Goal: Task Accomplishment & Management: Use online tool/utility

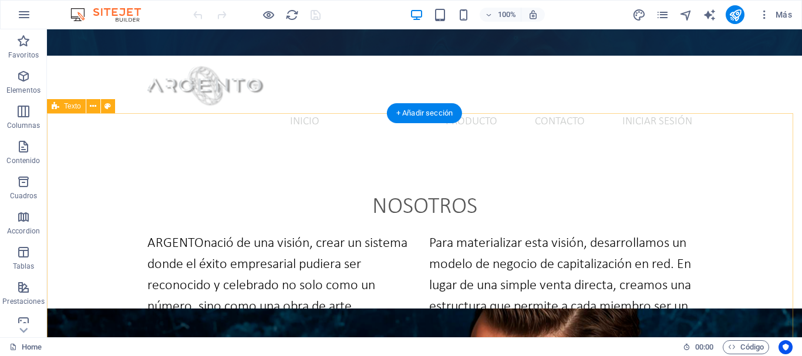
scroll to position [313, 0]
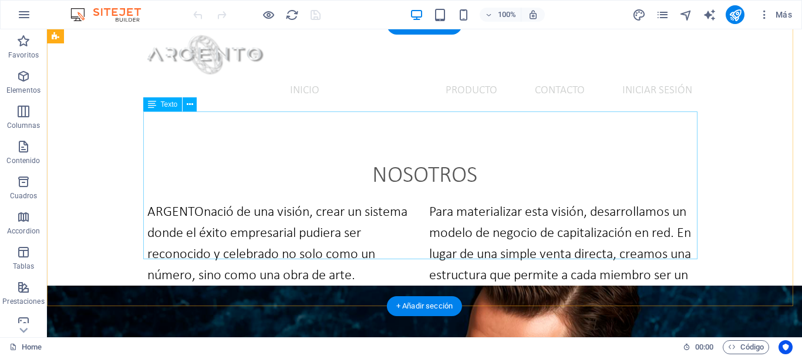
click at [476, 202] on div "ARGENTO nació de una visión, crear un sistema donde el éxito empresarial pudier…" at bounding box center [424, 276] width 554 height 148
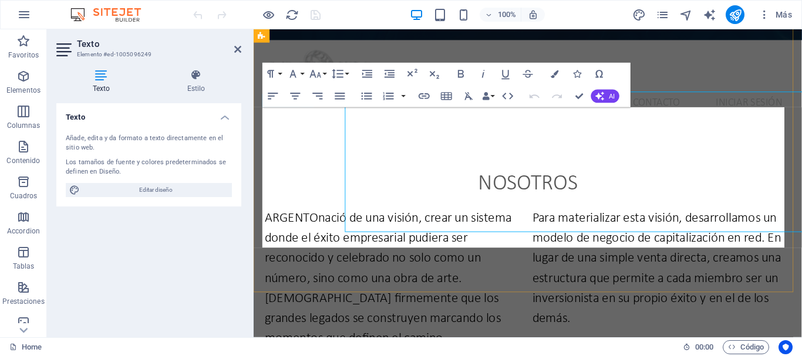
scroll to position [329, 0]
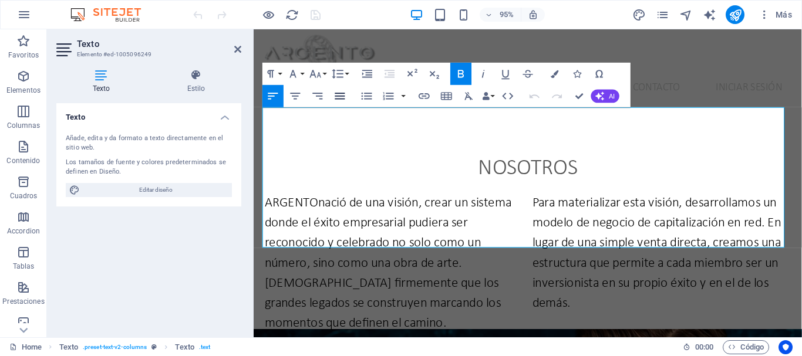
click at [341, 99] on icon "button" at bounding box center [340, 96] width 10 height 6
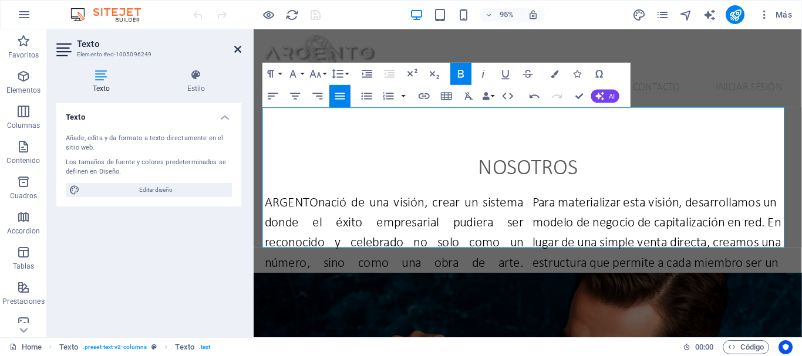
click at [238, 50] on icon at bounding box center [237, 49] width 7 height 9
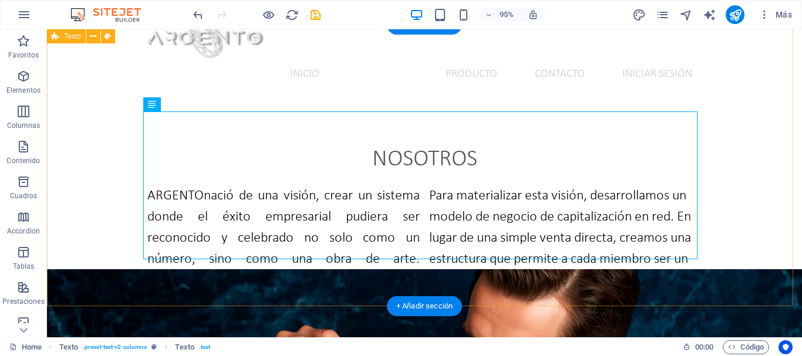
scroll to position [313, 0]
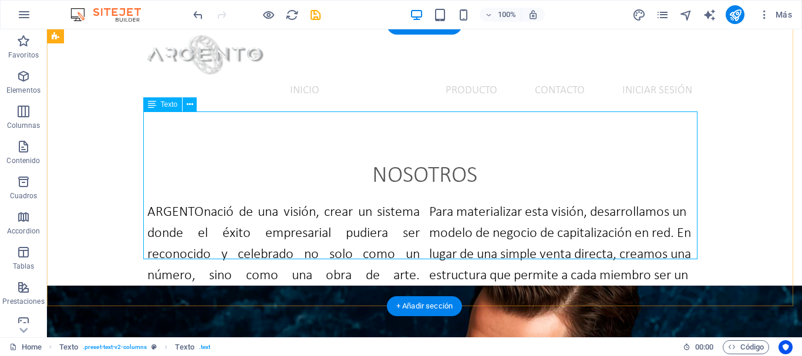
click at [147, 202] on div "ARGENTO nació de una visión, crear un sistema donde el éxito empresarial pudier…" at bounding box center [424, 276] width 554 height 148
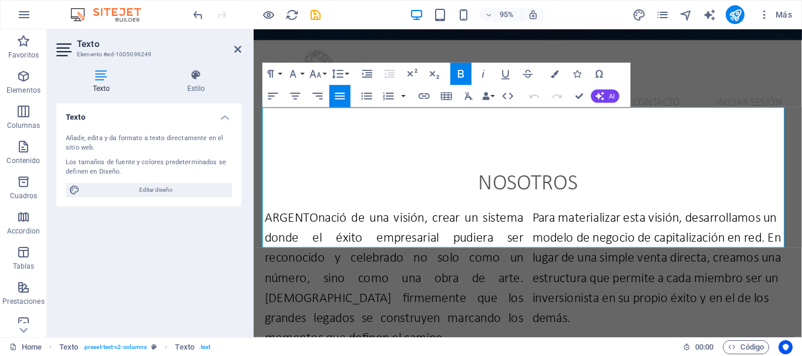
scroll to position [329, 0]
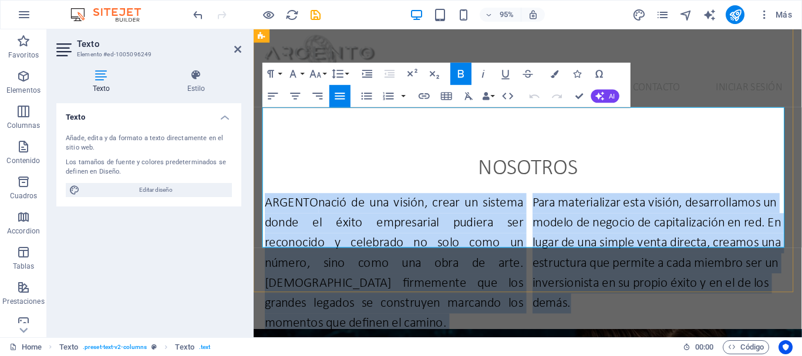
drag, startPoint x: 263, startPoint y: 124, endPoint x: 627, endPoint y: 227, distance: 378.8
click at [627, 227] on div "ARGENTO nació de una visión, crear un sistema donde el éxito empresarial pudier…" at bounding box center [542, 276] width 554 height 148
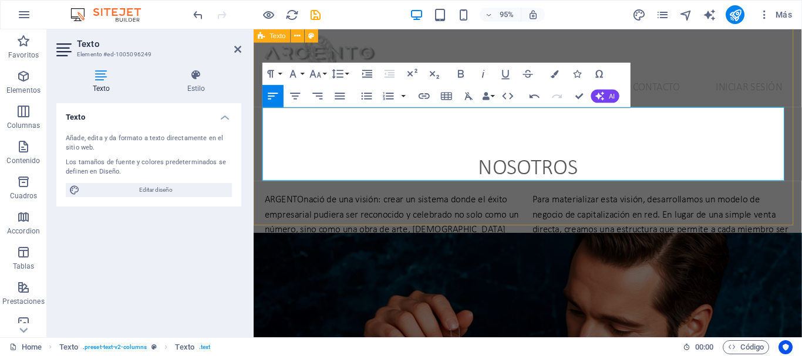
drag, startPoint x: 627, startPoint y: 227, endPoint x: 736, endPoint y: 170, distance: 123.1
click at [736, 170] on div "Nosotros ARGENTO nació de una visión: crear un sistema donde el éxito empresari…" at bounding box center [542, 220] width 577 height 211
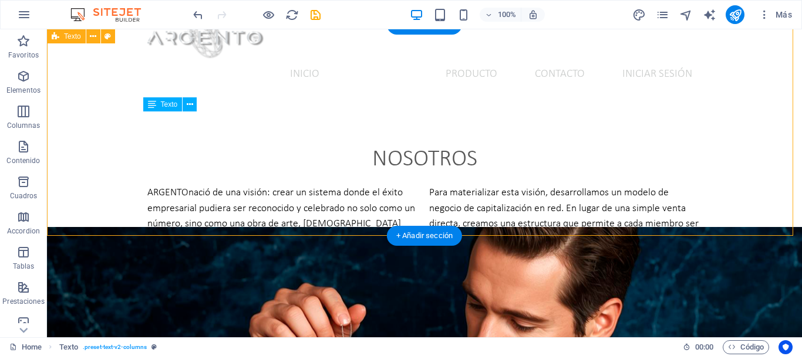
scroll to position [313, 0]
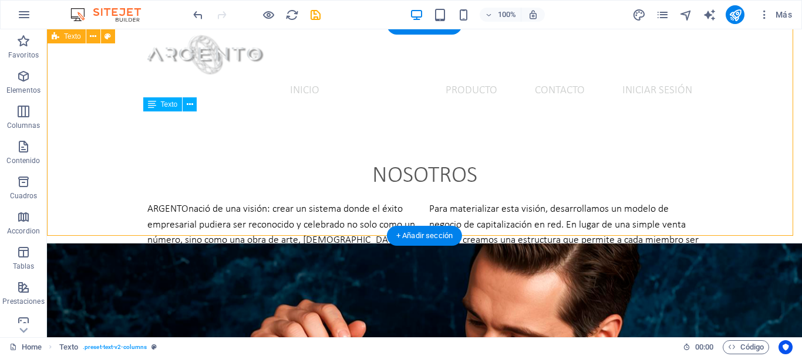
click at [449, 202] on div "ARGENTO nació de una visión: crear un sistema donde el éxito empresarial pudier…" at bounding box center [424, 240] width 554 height 77
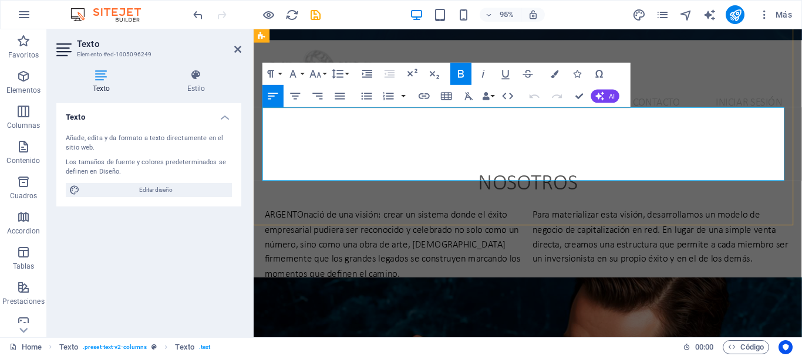
scroll to position [329, 0]
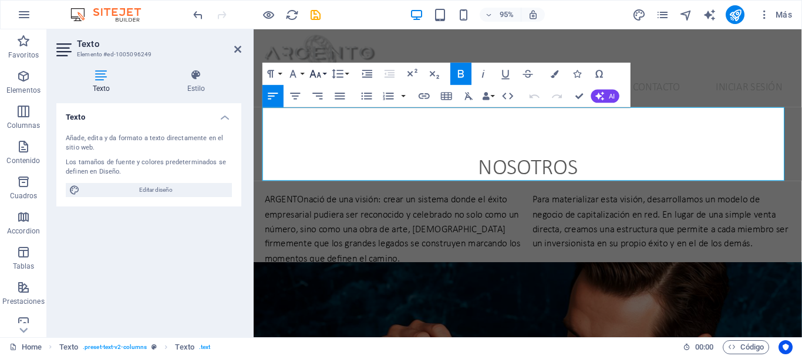
click at [319, 74] on icon "button" at bounding box center [315, 74] width 11 height 8
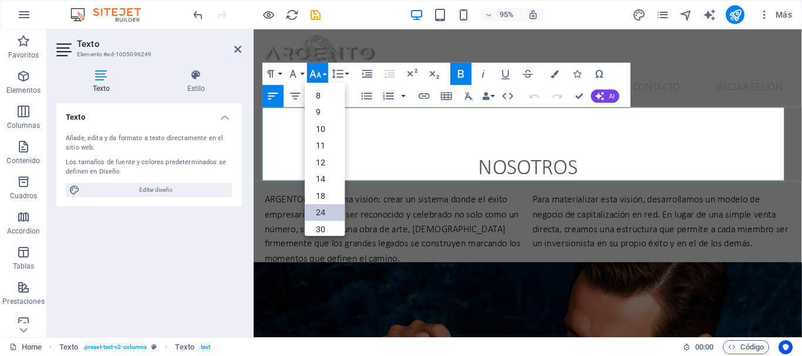
click at [325, 210] on link "24" at bounding box center [325, 212] width 40 height 17
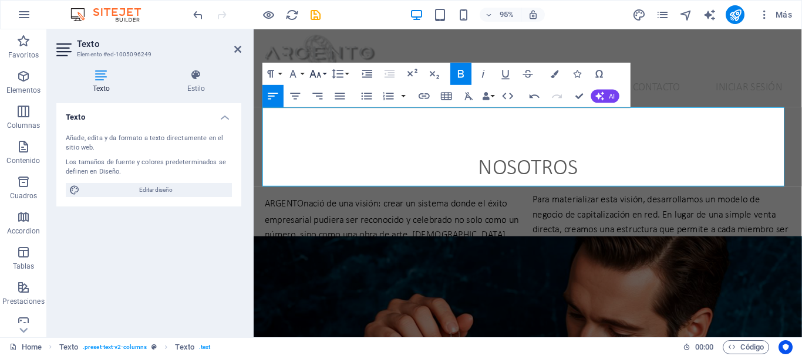
click at [322, 73] on icon "button" at bounding box center [315, 73] width 13 height 13
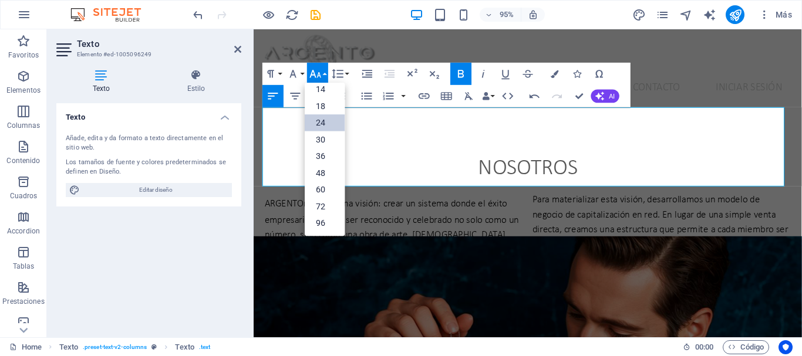
scroll to position [94, 0]
click at [322, 73] on icon "button" at bounding box center [315, 73] width 13 height 13
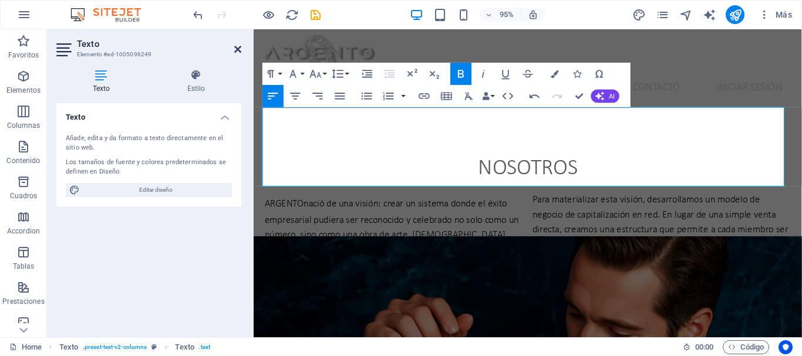
click at [237, 49] on icon at bounding box center [237, 49] width 7 height 9
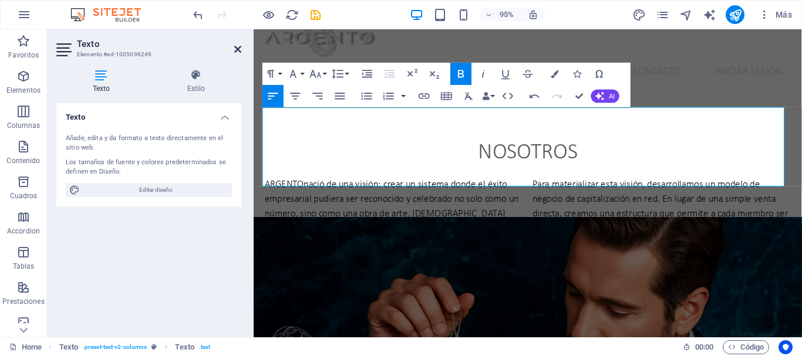
scroll to position [313, 0]
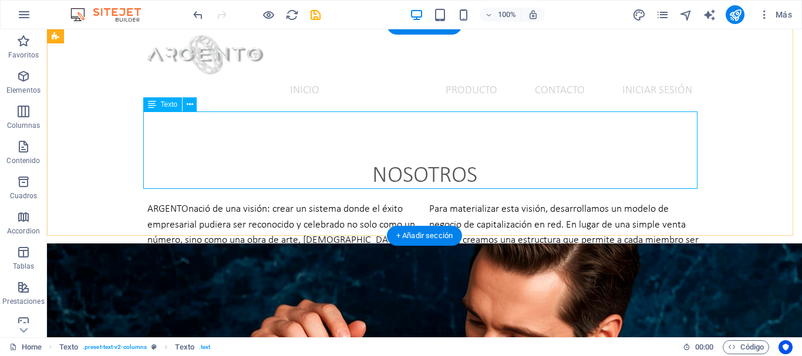
click at [147, 202] on div "ARGENTO nació de una visión: crear un sistema donde el éxito empresarial pudier…" at bounding box center [424, 240] width 554 height 77
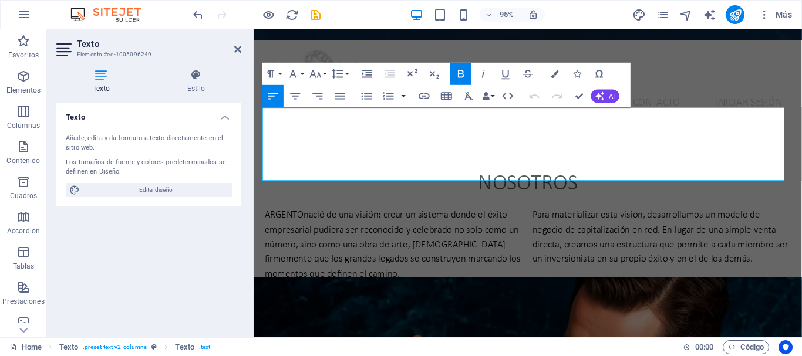
scroll to position [329, 0]
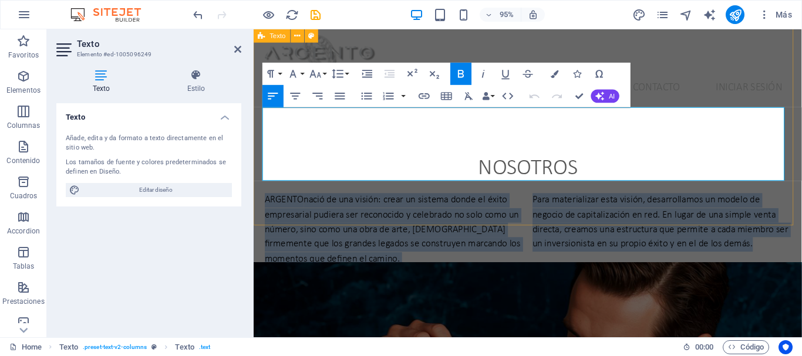
drag, startPoint x: 263, startPoint y: 119, endPoint x: 813, endPoint y: 170, distance: 551.6
click at [801, 170] on div "Nosotros ARGENTO nació de una visión: crear un sistema donde el éxito empresari…" at bounding box center [542, 220] width 577 height 211
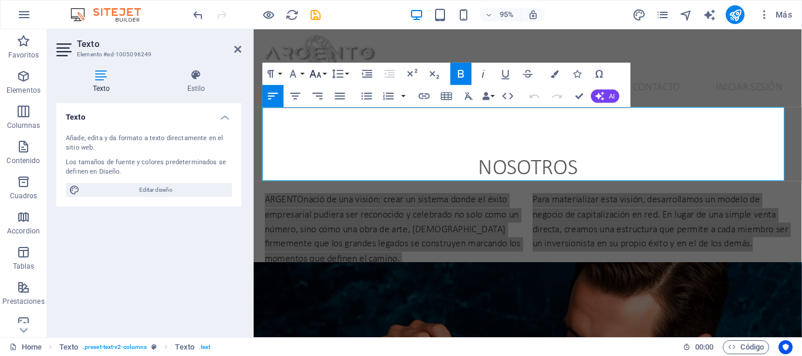
click at [316, 70] on icon "button" at bounding box center [315, 73] width 13 height 13
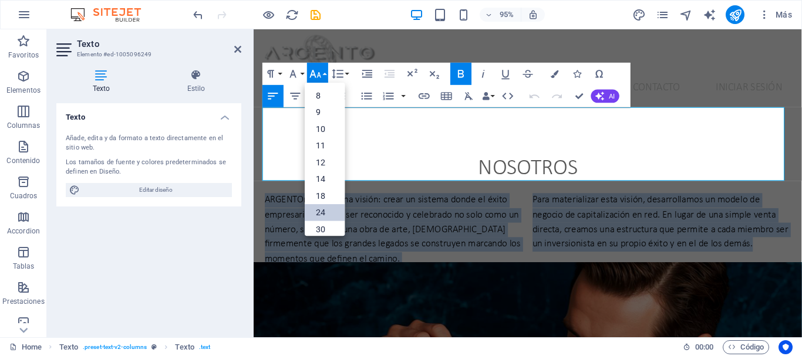
click at [329, 211] on link "24" at bounding box center [325, 212] width 40 height 17
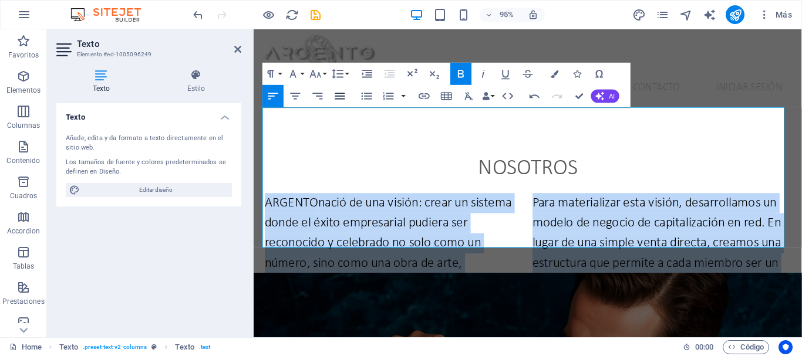
click at [337, 99] on icon "button" at bounding box center [340, 96] width 10 height 6
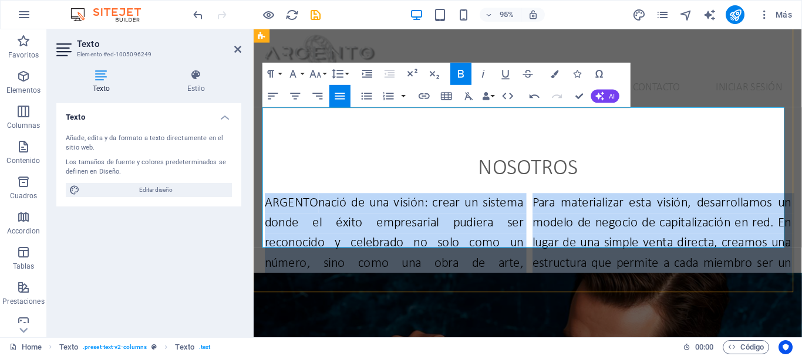
click at [472, 205] on span "nació de una visión: crear un sistema donde el éxito empresarial pudiera ser re…" at bounding box center [401, 275] width 272 height 141
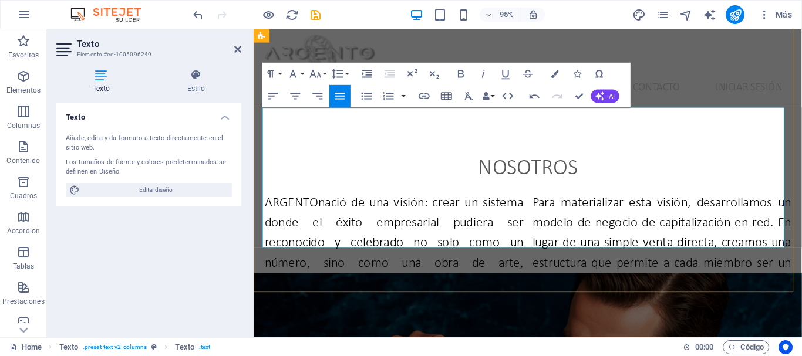
click at [484, 205] on span "nació de una visión: crear un sistema donde el éxito empresarial pudiera ser re…" at bounding box center [401, 275] width 272 height 141
click at [489, 202] on p "ARGENTO nació de una visión: crear un sistema donde el éxito empresarial pudier…" at bounding box center [401, 244] width 272 height 85
click at [239, 50] on icon at bounding box center [237, 49] width 7 height 9
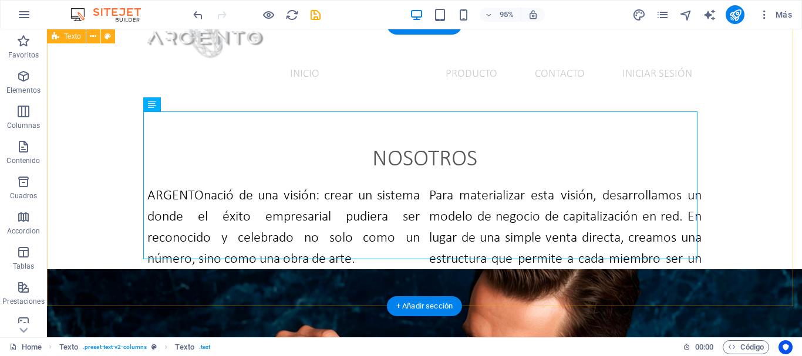
scroll to position [313, 0]
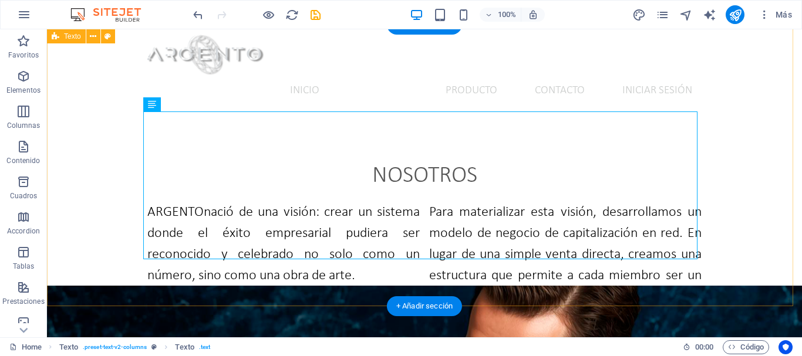
click at [747, 192] on div "Nosotros ARGENTO nació de una visión: crear un sistema donde el éxito empresari…" at bounding box center [424, 256] width 755 height 282
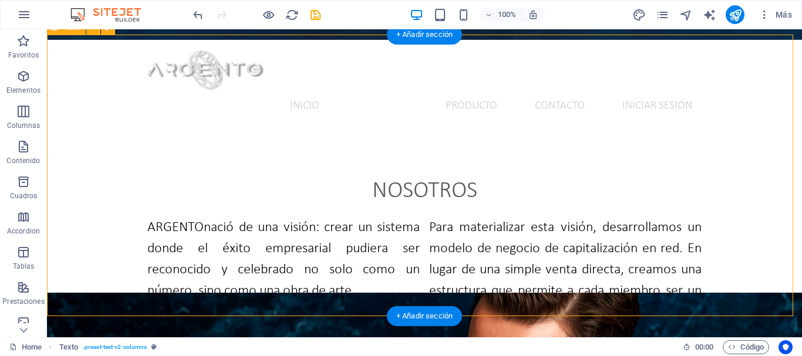
scroll to position [318, 0]
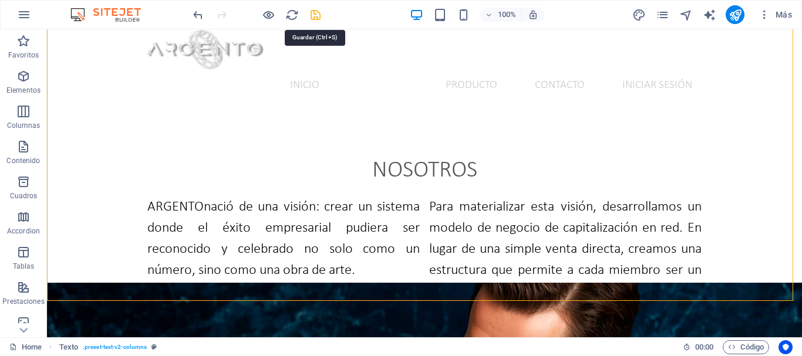
click at [313, 13] on icon "save" at bounding box center [315, 14] width 13 height 13
checkbox input "false"
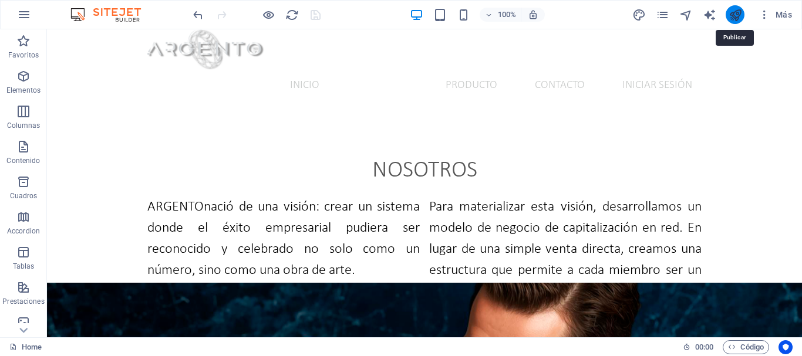
click at [734, 20] on icon "publish" at bounding box center [734, 14] width 13 height 13
